Goal: Task Accomplishment & Management: Manage account settings

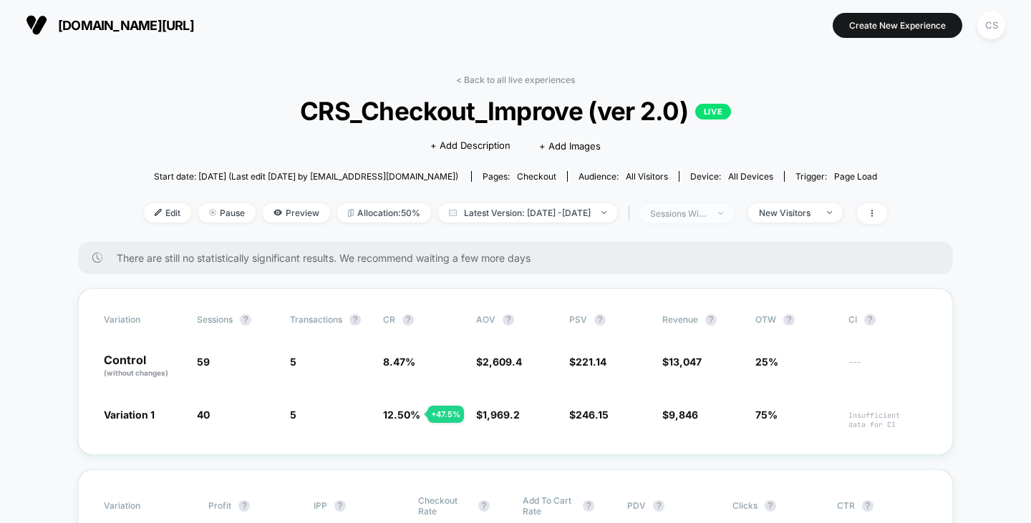
click at [734, 209] on span "sessions with impression" at bounding box center [686, 213] width 95 height 19
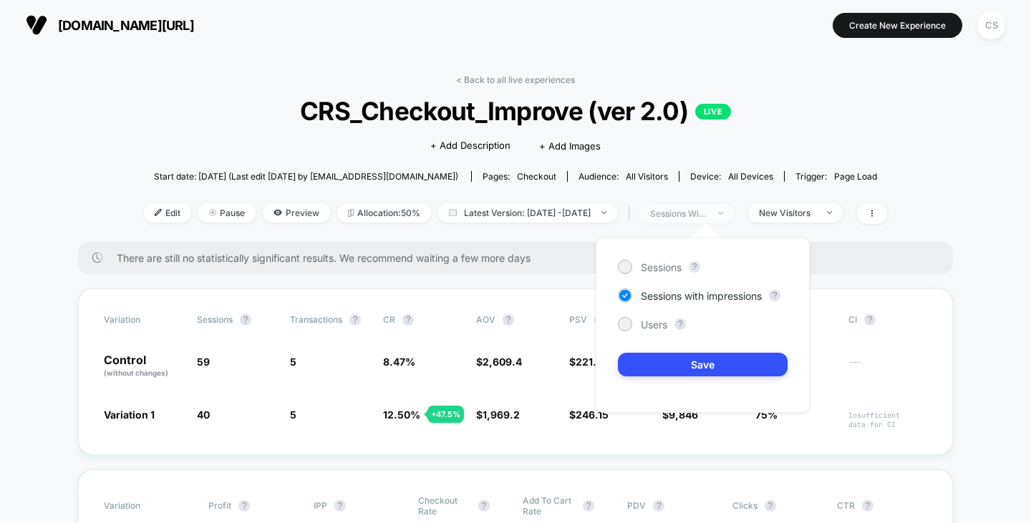
click at [734, 209] on span "sessions with impression" at bounding box center [686, 213] width 95 height 19
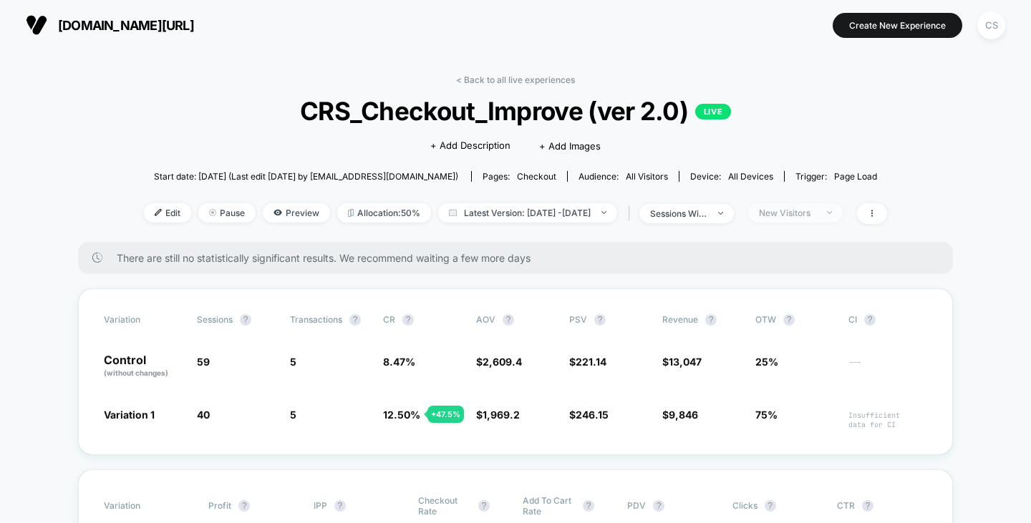
click at [790, 208] on div "New Visitors" at bounding box center [787, 213] width 57 height 11
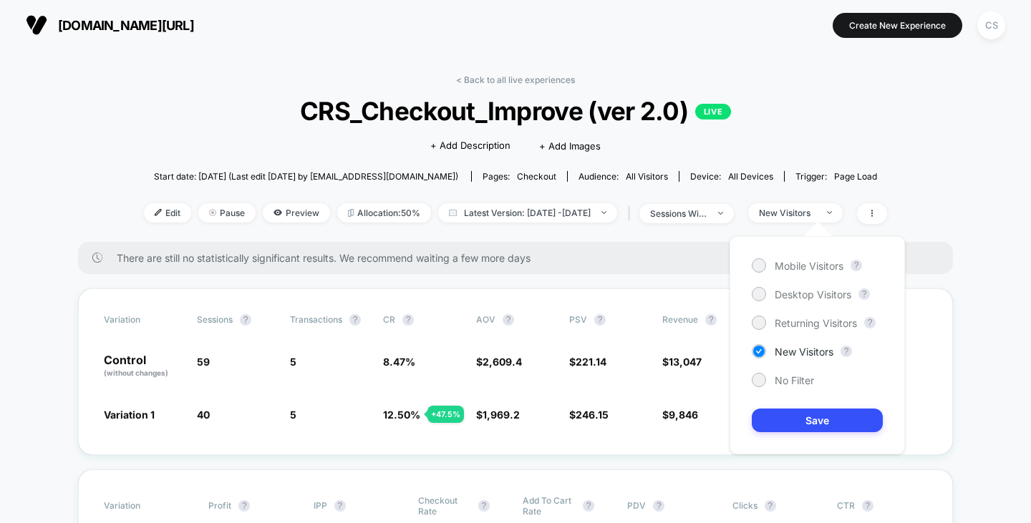
click at [787, 278] on div "Mobile Visitors ? Desktop Visitors ? Returning Visitors ? New Visitors ? No Fil…" at bounding box center [817, 345] width 175 height 218
click at [788, 271] on div "Mobile Visitors" at bounding box center [798, 266] width 92 height 14
click at [786, 420] on button "Save" at bounding box center [817, 421] width 131 height 24
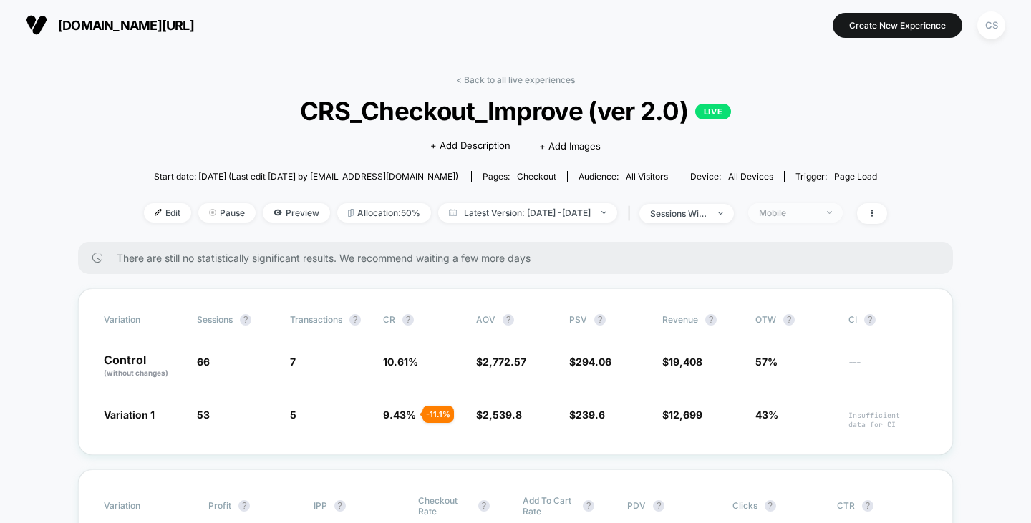
click at [803, 213] on div "Mobile" at bounding box center [787, 213] width 57 height 11
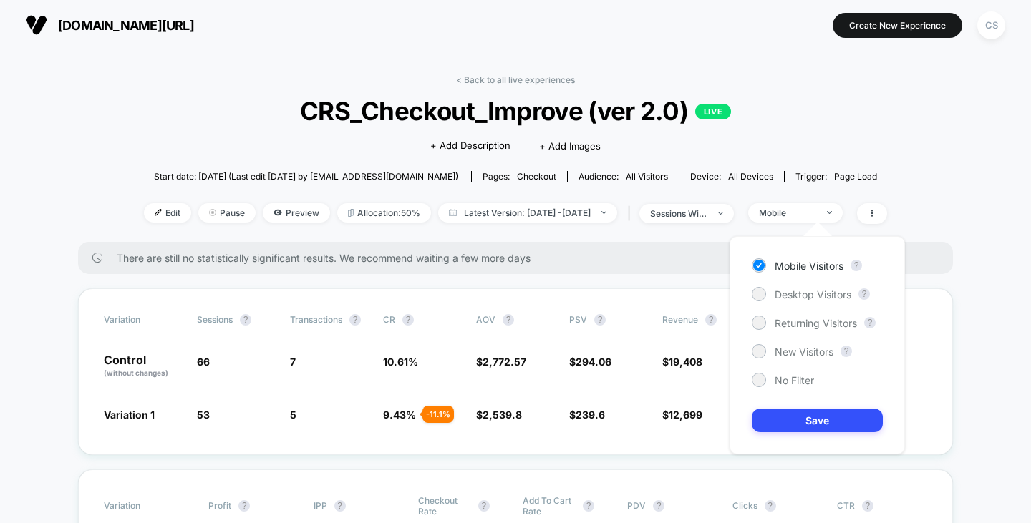
drag, startPoint x: 797, startPoint y: 291, endPoint x: 792, endPoint y: 332, distance: 41.1
click at [797, 291] on span "Desktop Visitors" at bounding box center [813, 295] width 77 height 12
click at [790, 422] on button "Save" at bounding box center [817, 421] width 131 height 24
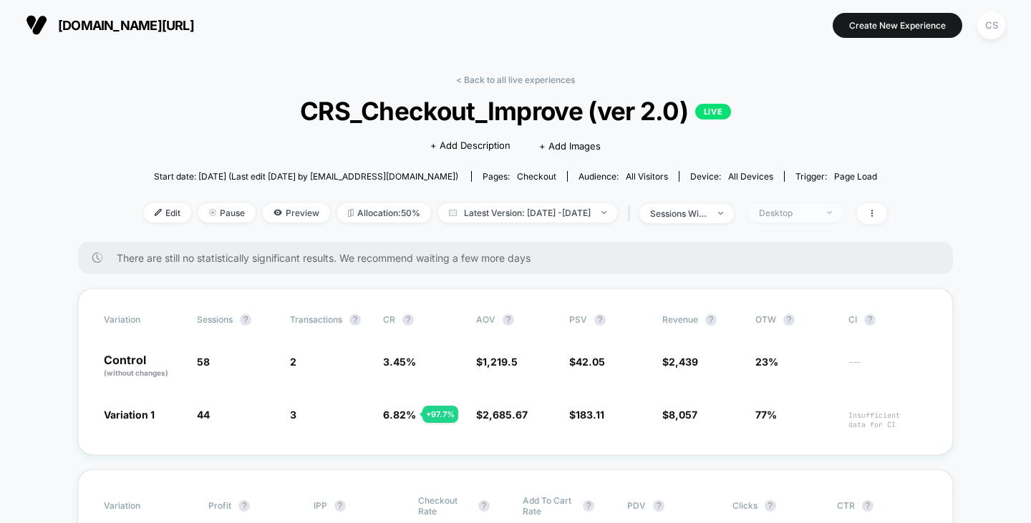
click at [796, 218] on span "Desktop" at bounding box center [795, 212] width 95 height 19
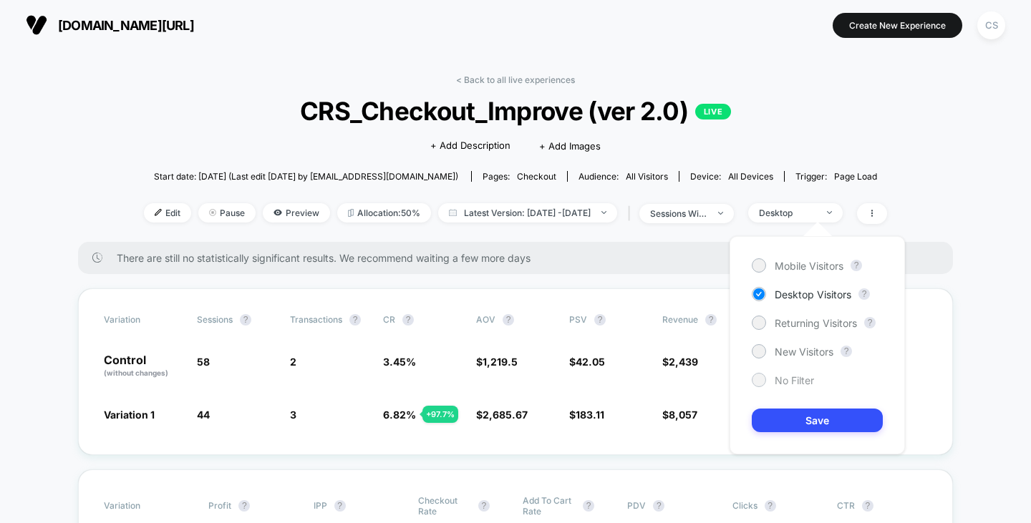
click at [788, 385] on span "No Filter" at bounding box center [794, 381] width 39 height 12
click at [797, 421] on button "Save" at bounding box center [817, 421] width 131 height 24
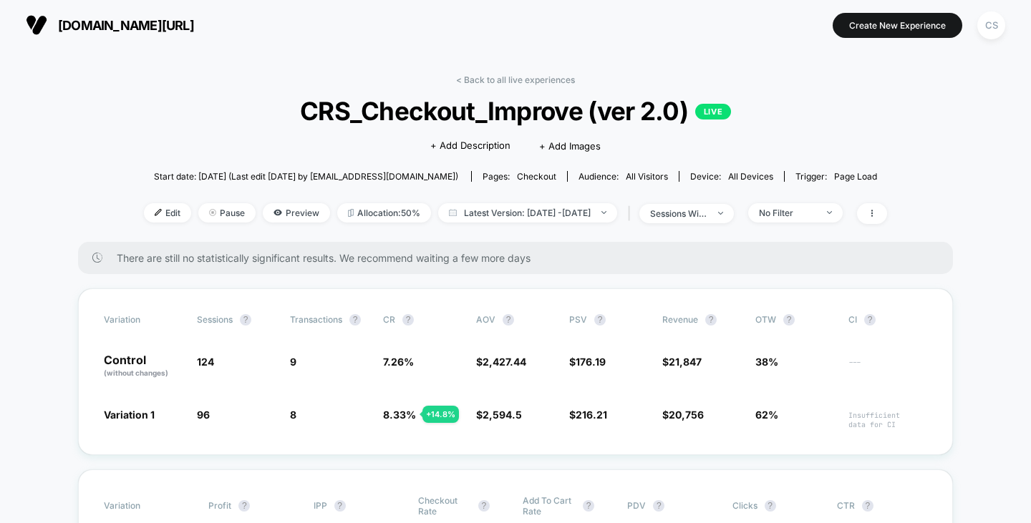
click at [130, 18] on span "[DOMAIN_NAME][URL]" at bounding box center [126, 25] width 136 height 15
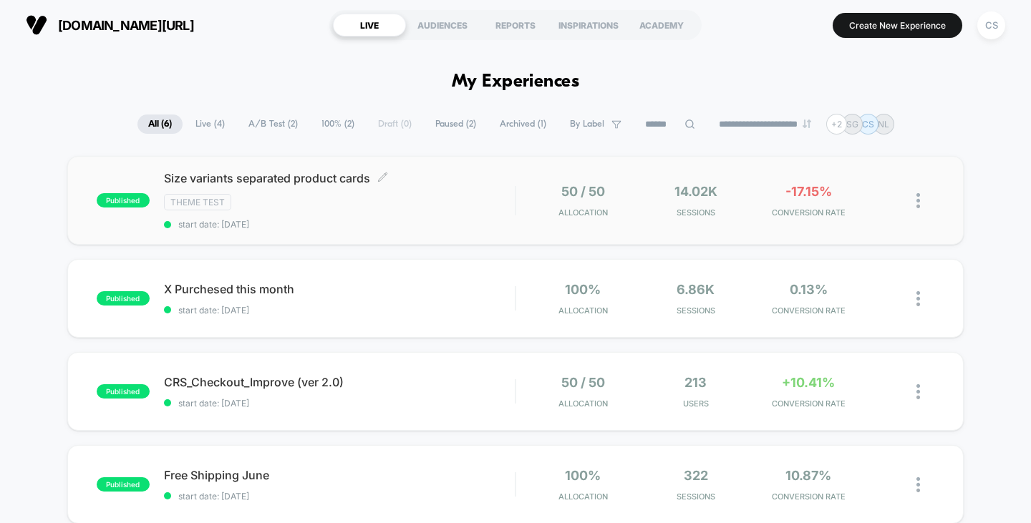
scroll to position [286, 0]
